Goal: Task Accomplishment & Management: Manage account settings

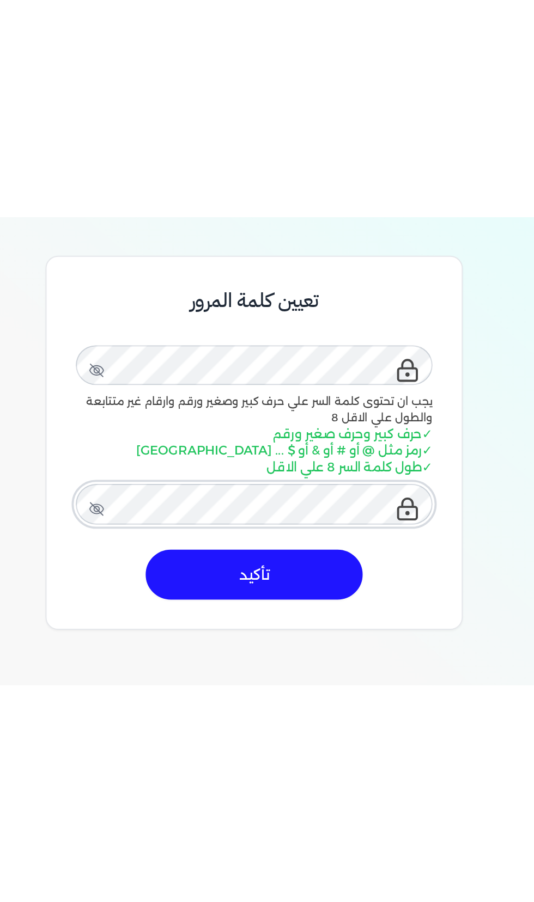
scroll to position [71, 0]
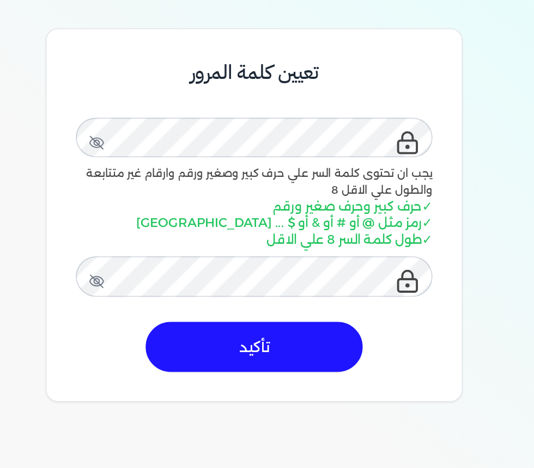
click at [243, 246] on button "تأكيد" at bounding box center [266, 237] width 113 height 26
